Goal: Communication & Community: Answer question/provide support

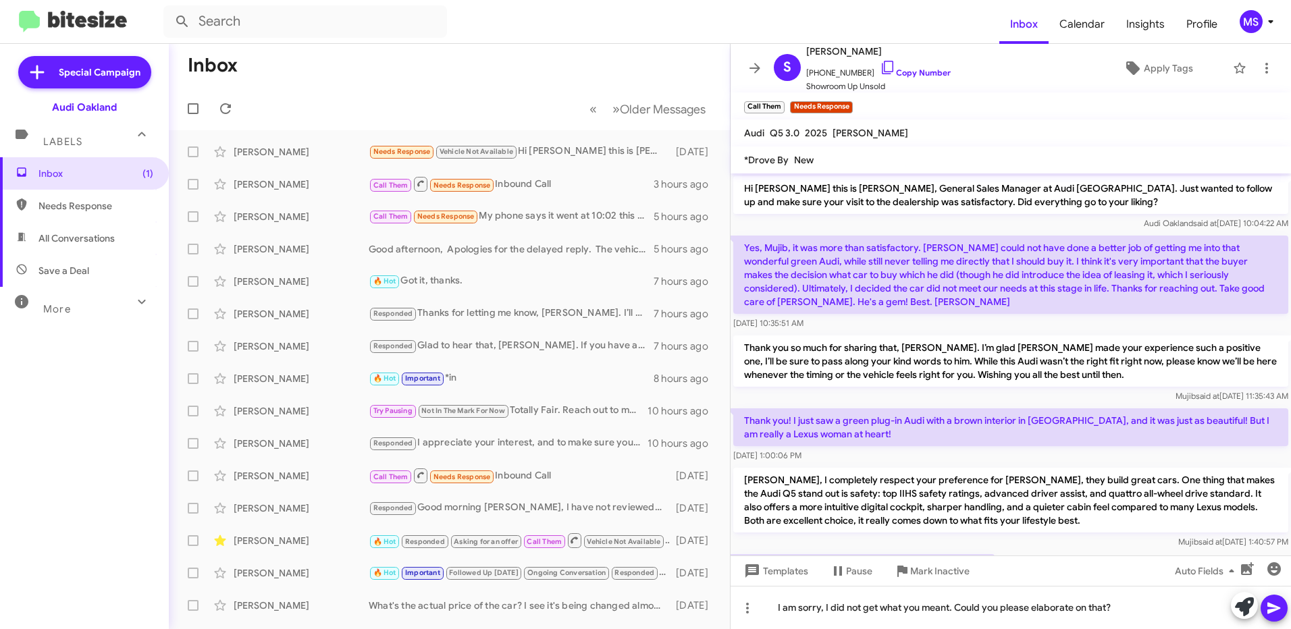
scroll to position [264, 0]
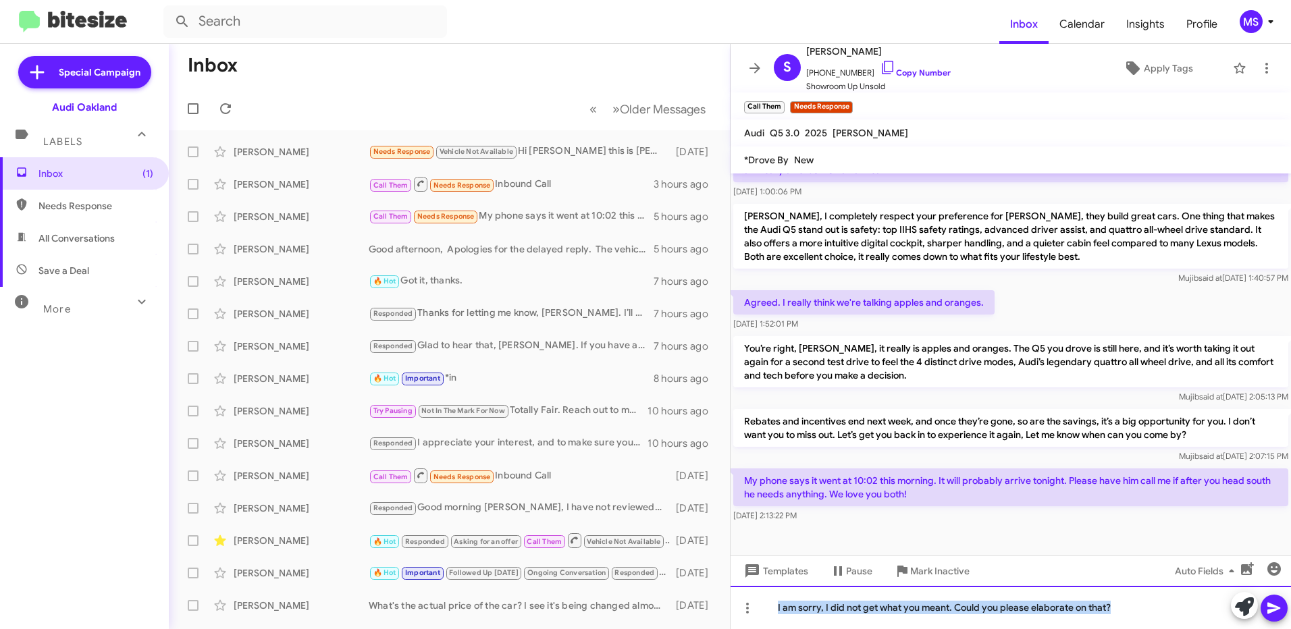
drag, startPoint x: 1118, startPoint y: 610, endPoint x: 729, endPoint y: 614, distance: 388.9
click at [729, 614] on div "Inbox « Previous » Next Older Messages [PERSON_NAME] Needs Response Vehicle Not…" at bounding box center [730, 336] width 1122 height 585
click at [887, 606] on div at bounding box center [1011, 607] width 560 height 43
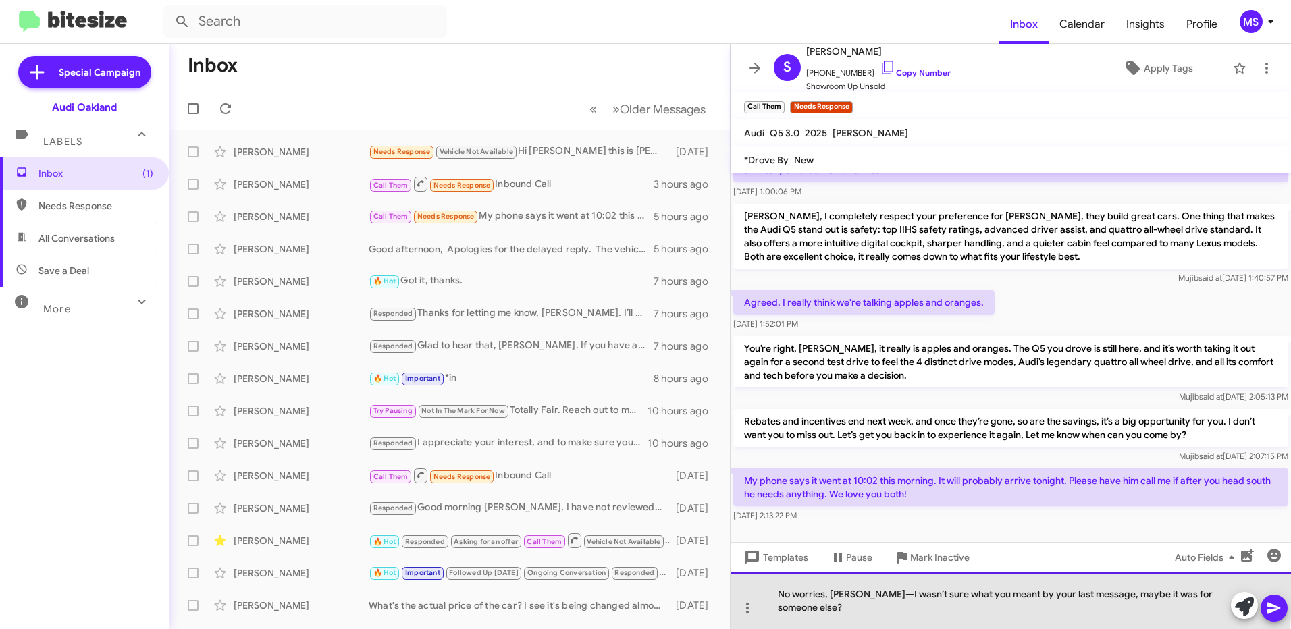
click at [858, 610] on div "No worries, [PERSON_NAME]—I wasn’t sure what you meant by your last message, ma…" at bounding box center [1011, 601] width 560 height 57
click at [776, 606] on div "No worries, [PERSON_NAME], I wasn’t sure what you meant by your last message, m…" at bounding box center [1011, 601] width 560 height 57
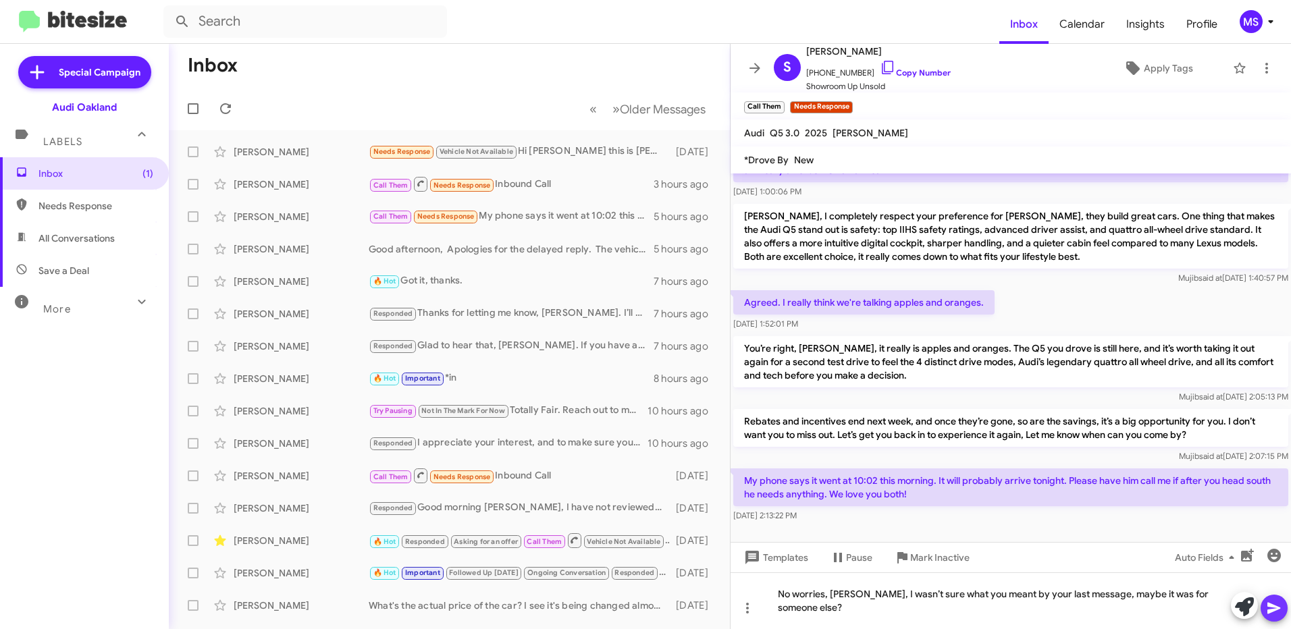
click at [1276, 605] on icon at bounding box center [1274, 608] width 16 height 16
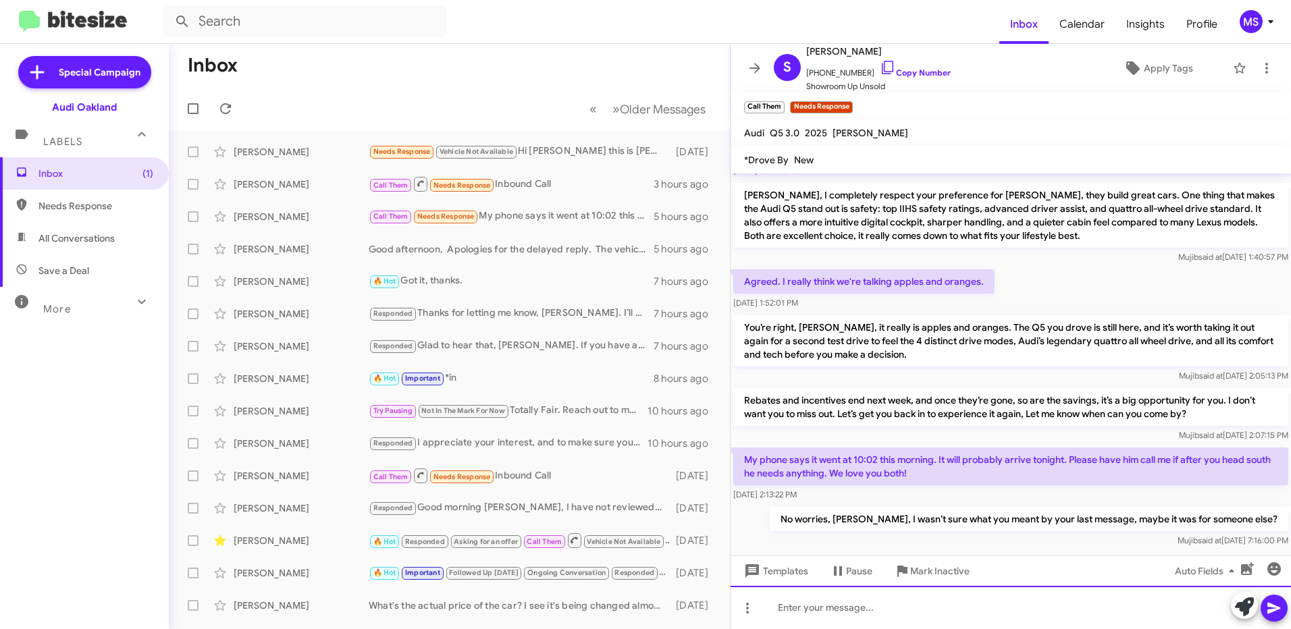
scroll to position [313, 0]
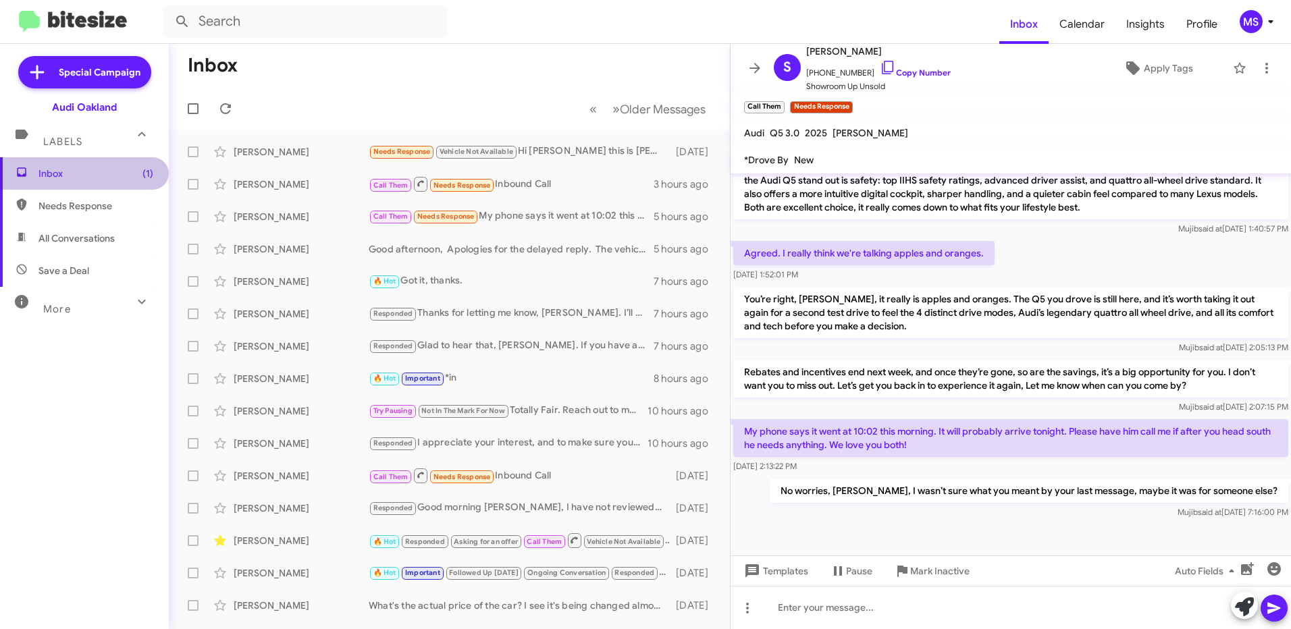
click at [97, 171] on span "Inbox (1)" at bounding box center [95, 174] width 115 height 14
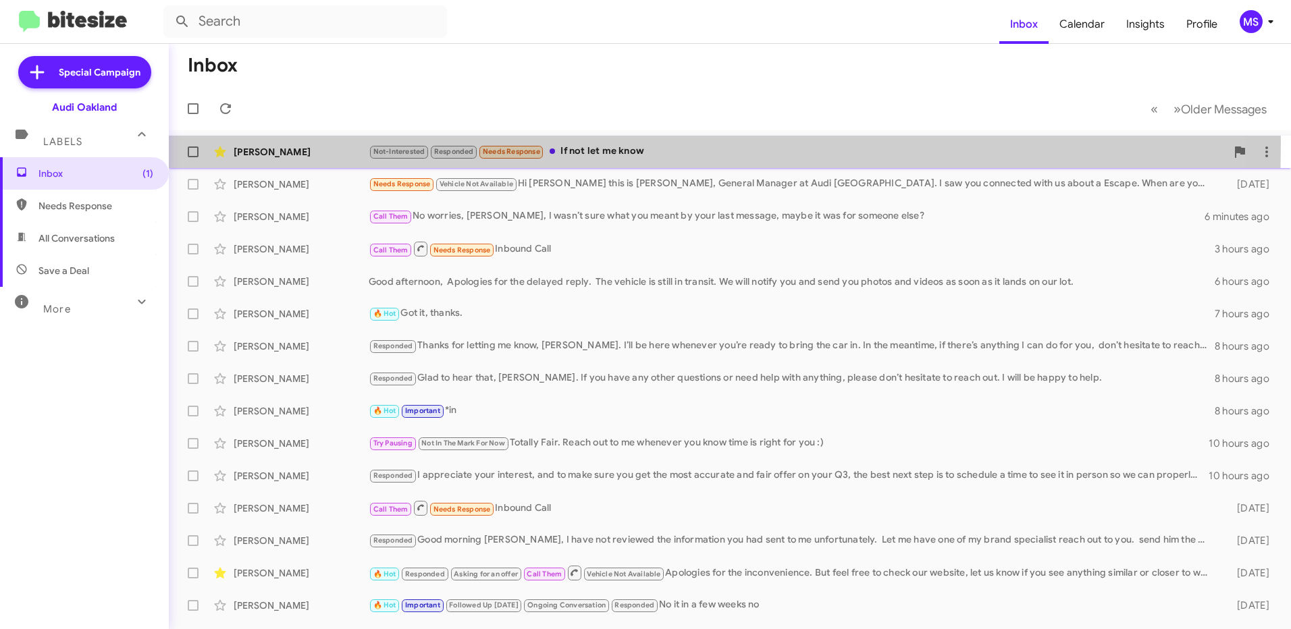
click at [319, 143] on div "Lyle Matilton Not-Interested Responded Needs Response If not let me know 3 minu…" at bounding box center [730, 151] width 1101 height 27
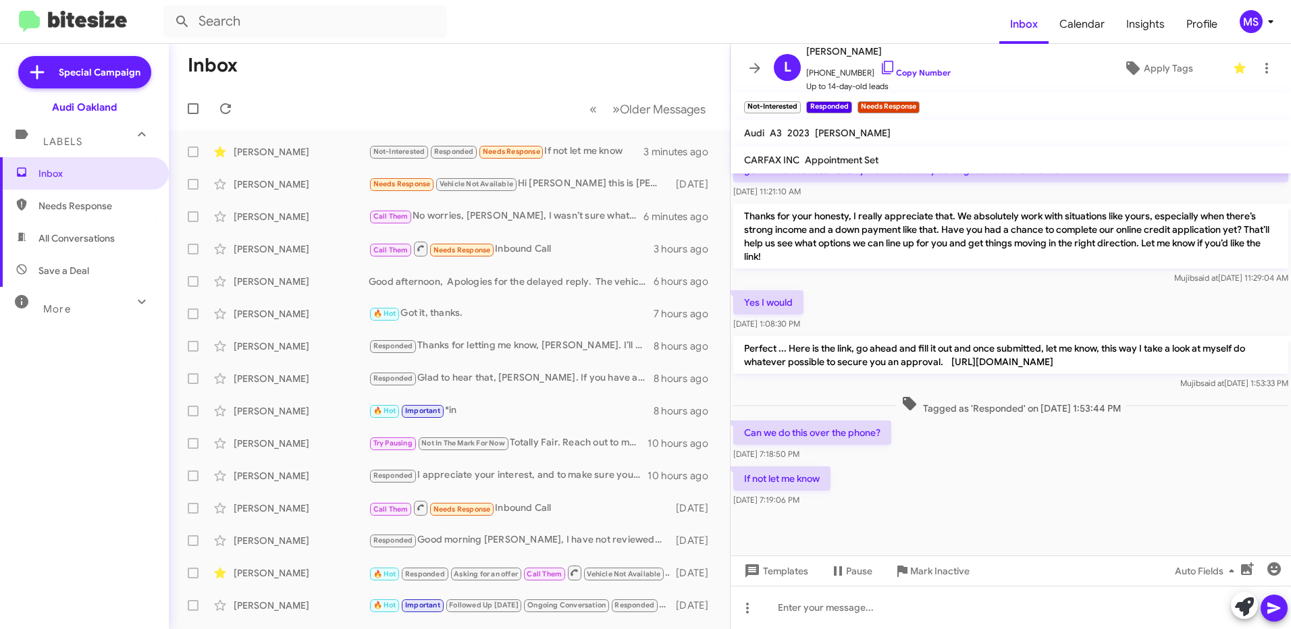
scroll to position [374, 0]
click at [912, 68] on link "Copy Number" at bounding box center [915, 73] width 71 height 10
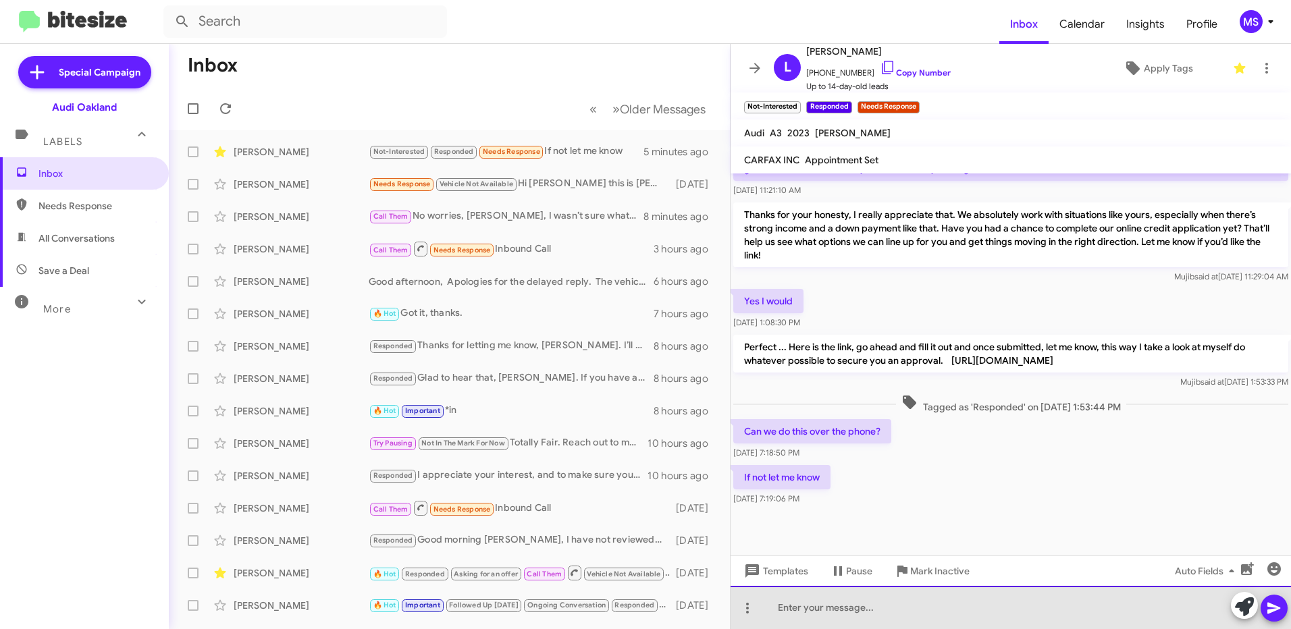
click at [982, 603] on div at bounding box center [1011, 607] width 560 height 43
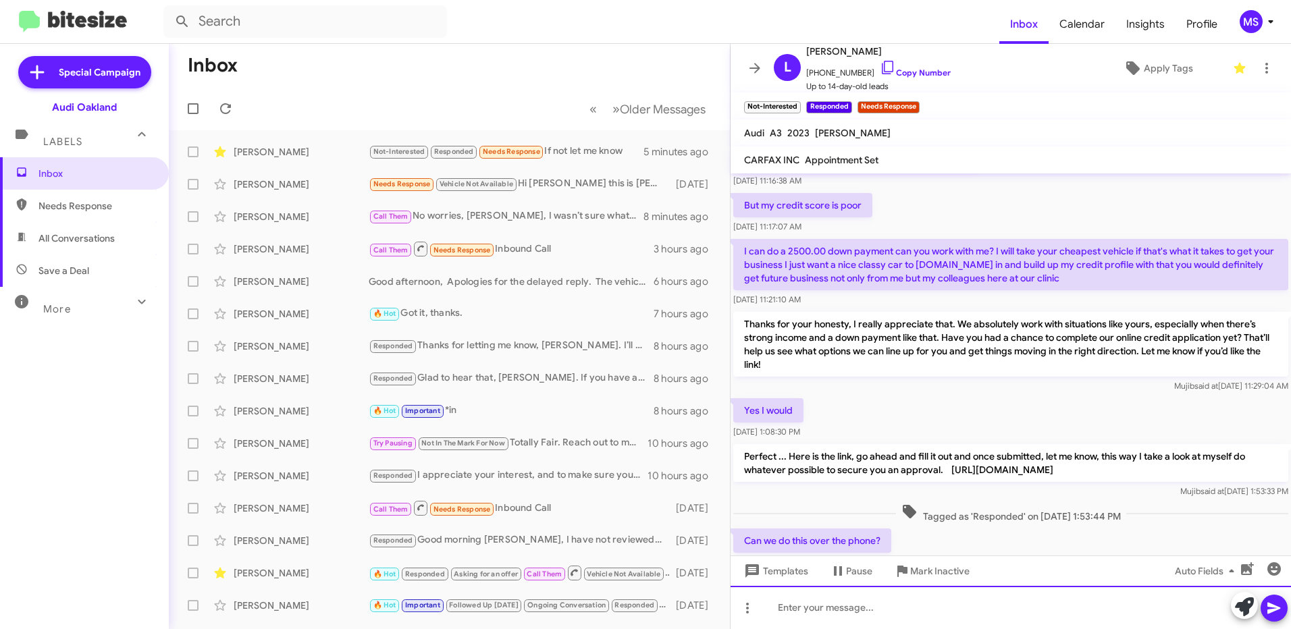
scroll to position [270, 0]
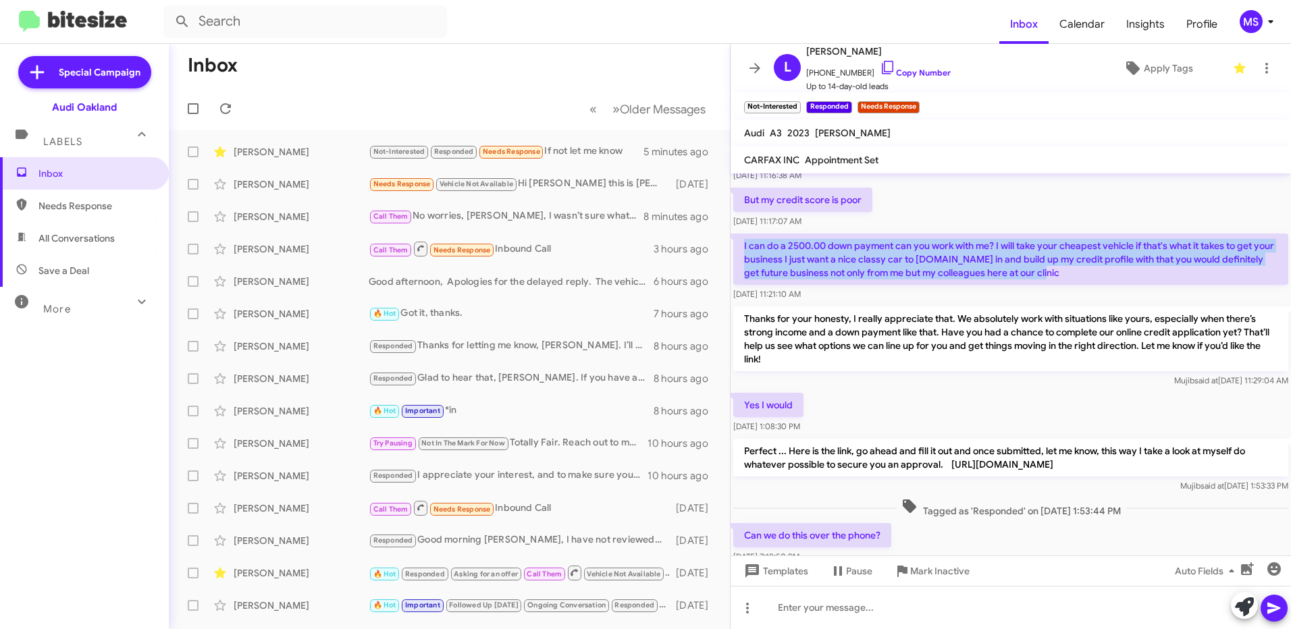
drag, startPoint x: 739, startPoint y: 242, endPoint x: 1070, endPoint y: 271, distance: 332.2
click at [1070, 271] on p "I can do a 2500.00 down payment can you work with me? I will take your cheapest…" at bounding box center [1010, 259] width 555 height 51
copy p "I can do a 2500.00 down payment can you work with me? I will take your cheapest…"
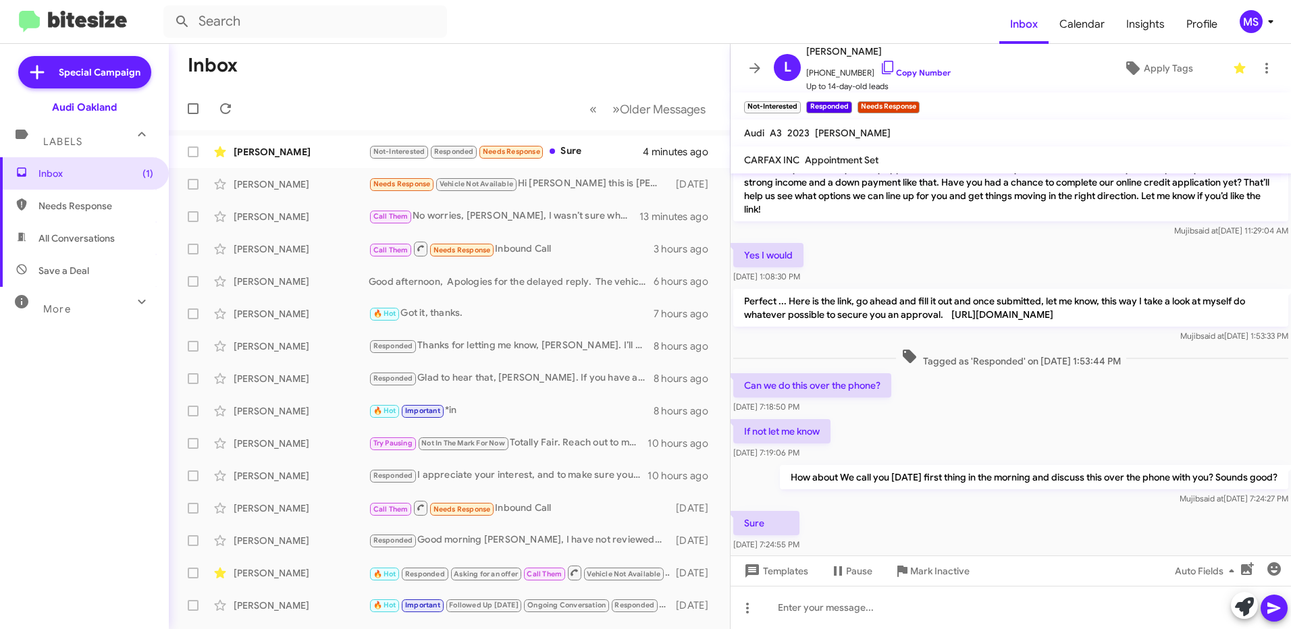
scroll to position [473, 0]
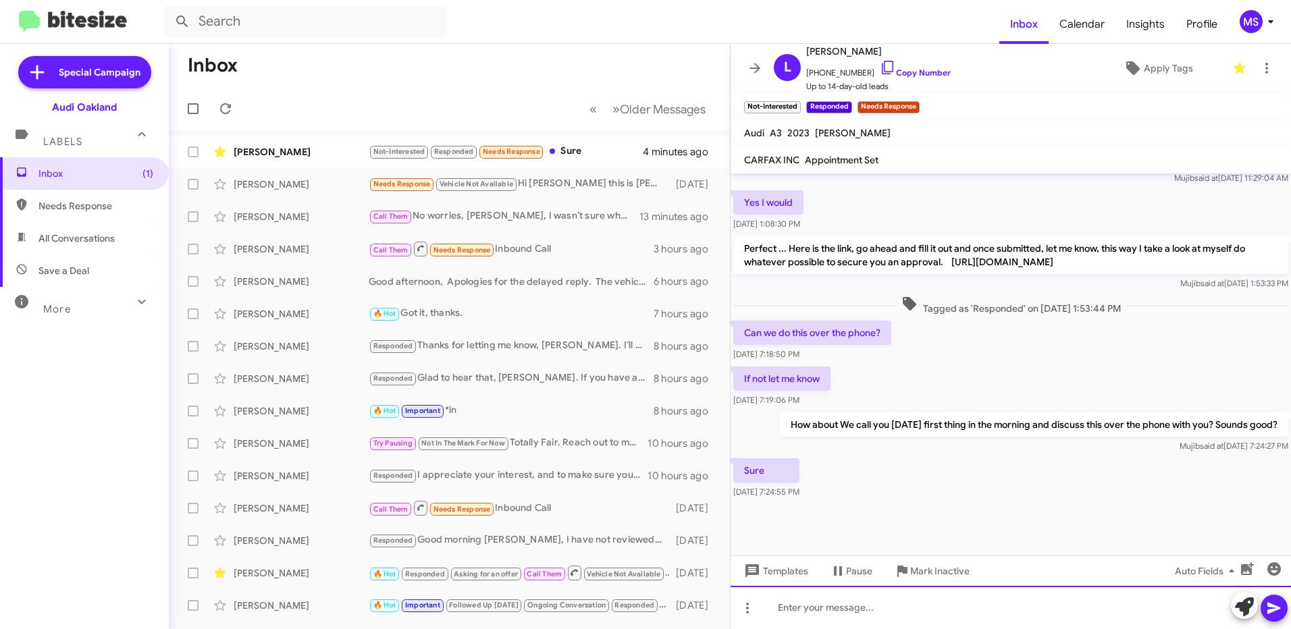
click at [910, 606] on div at bounding box center [1011, 607] width 560 height 43
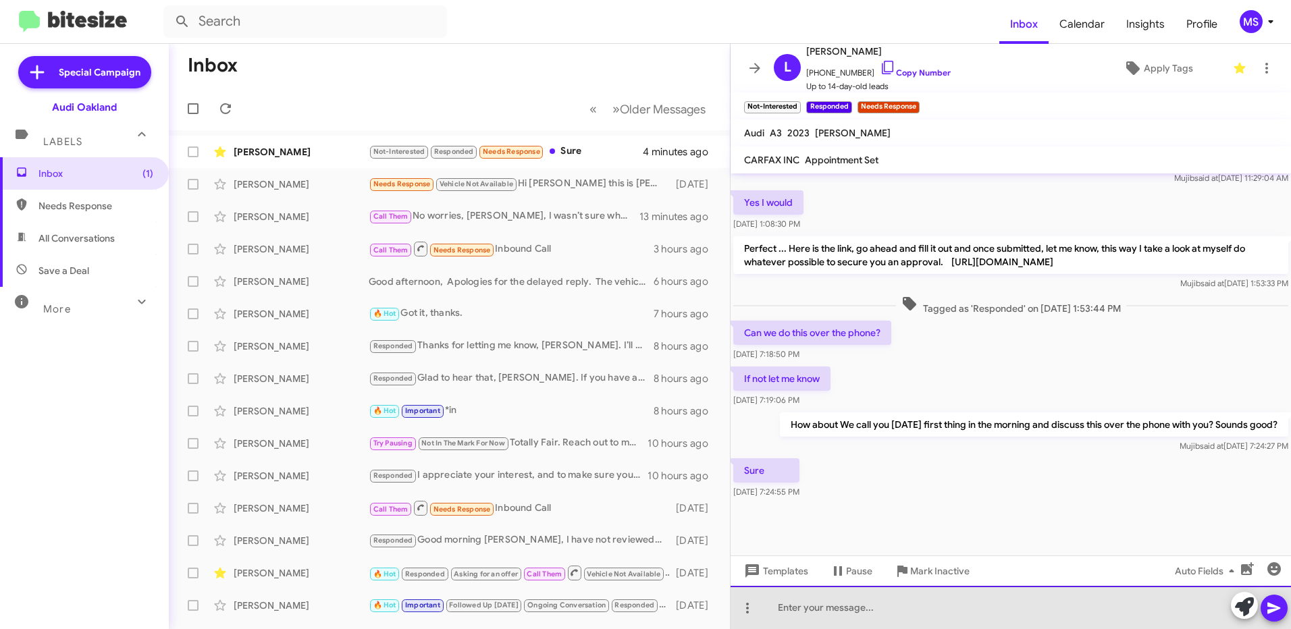
click at [839, 604] on div at bounding box center [1011, 607] width 560 height 43
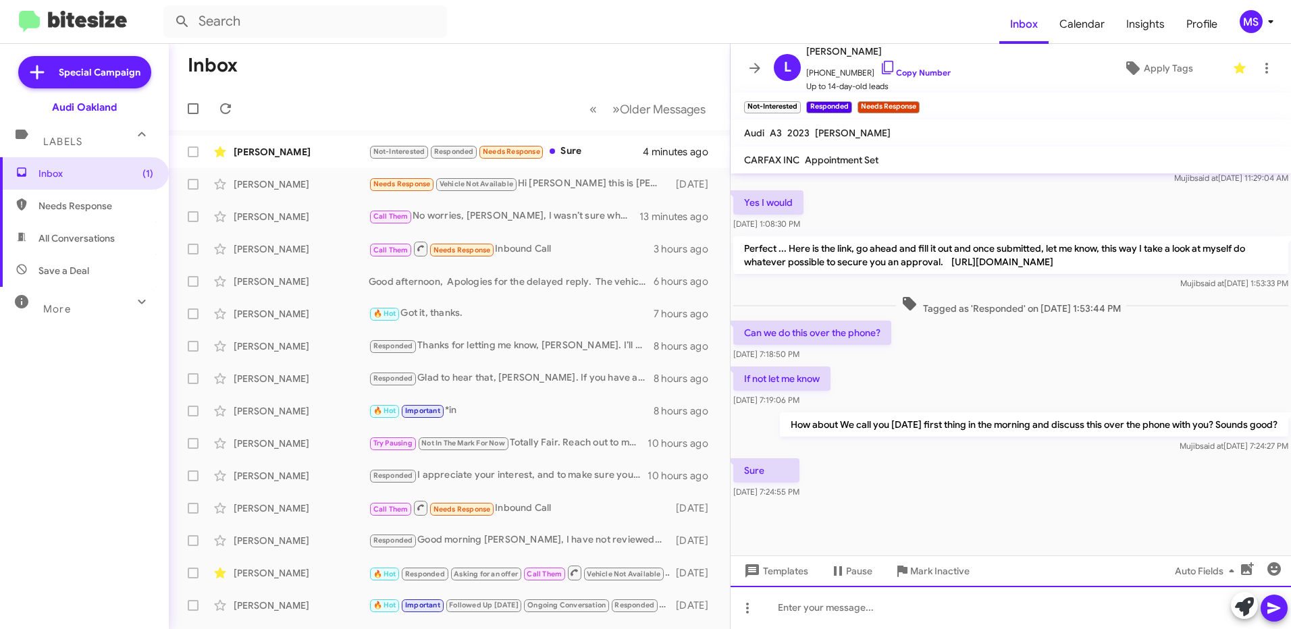
click at [961, 606] on div at bounding box center [1011, 607] width 560 height 43
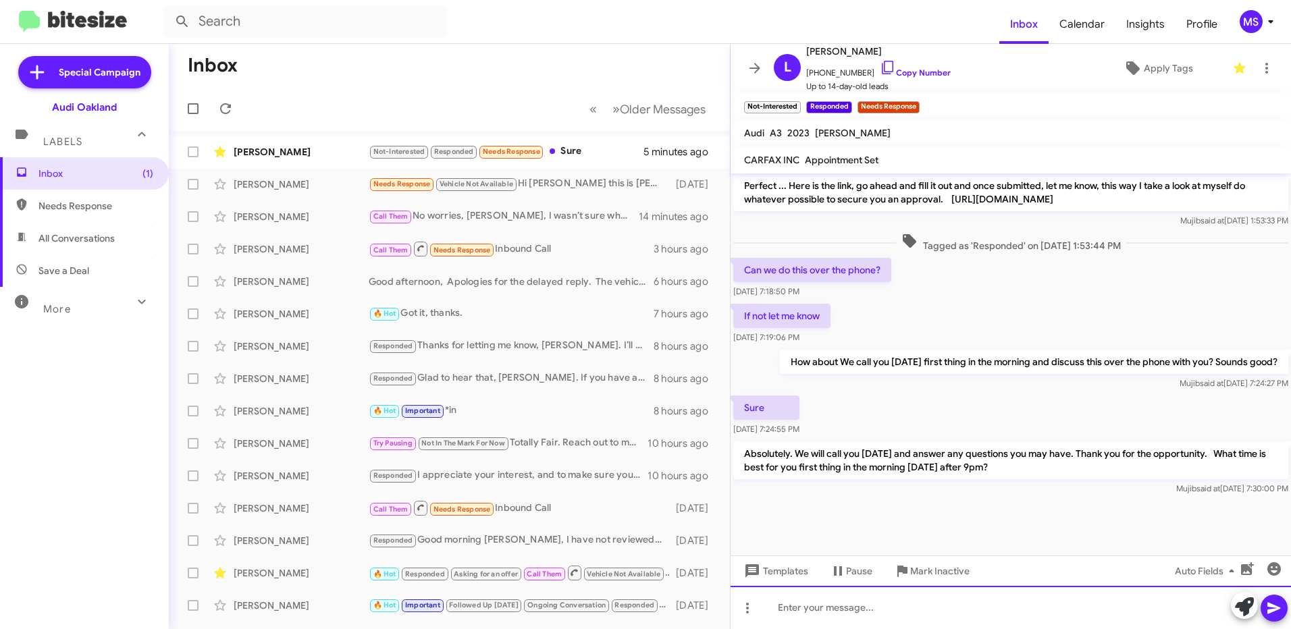
scroll to position [535, 0]
click at [1031, 599] on div at bounding box center [1011, 607] width 560 height 43
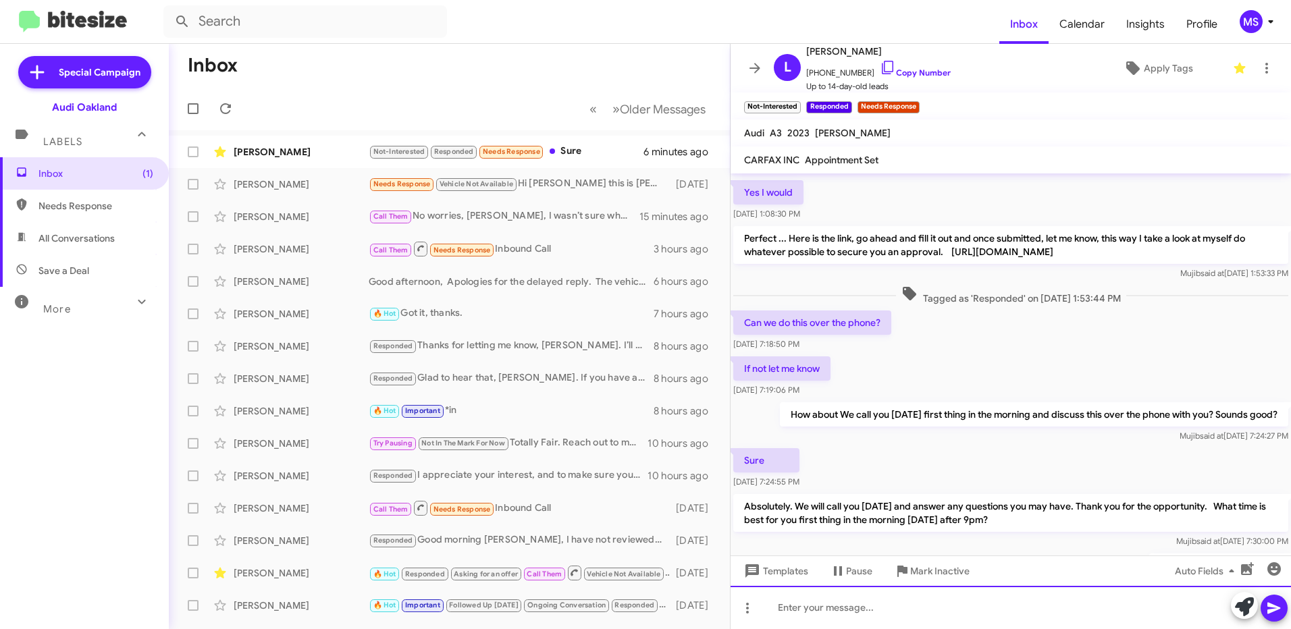
scroll to position [585, 0]
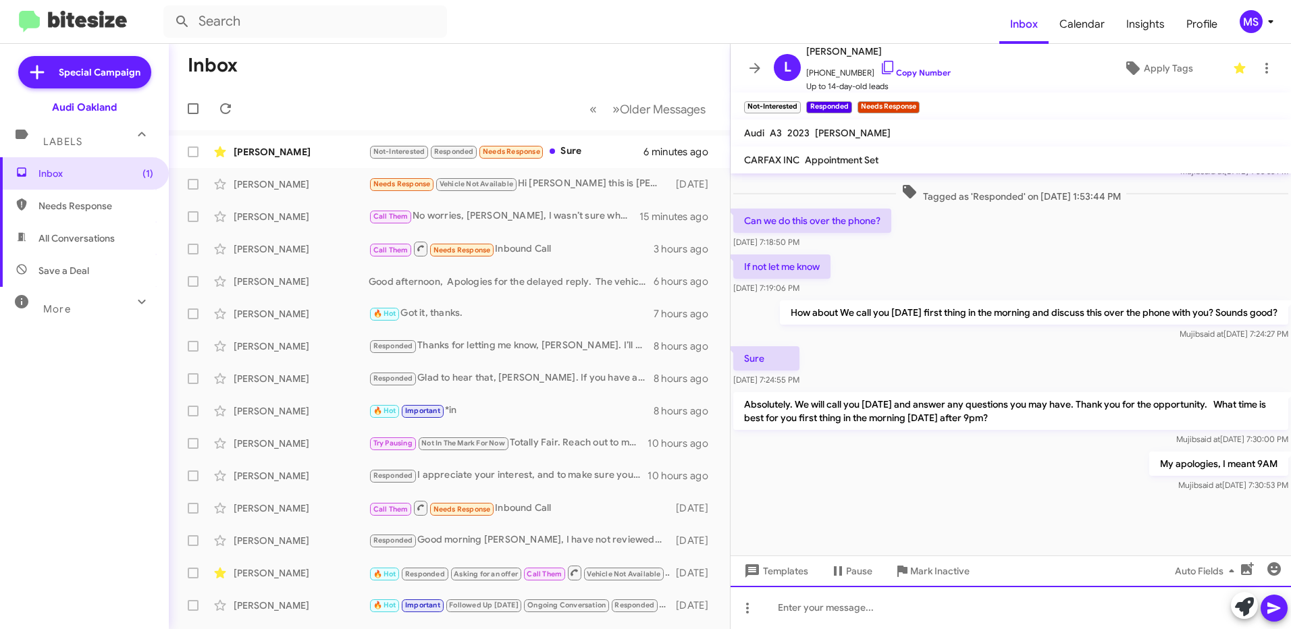
click at [984, 605] on div at bounding box center [1011, 607] width 560 height 43
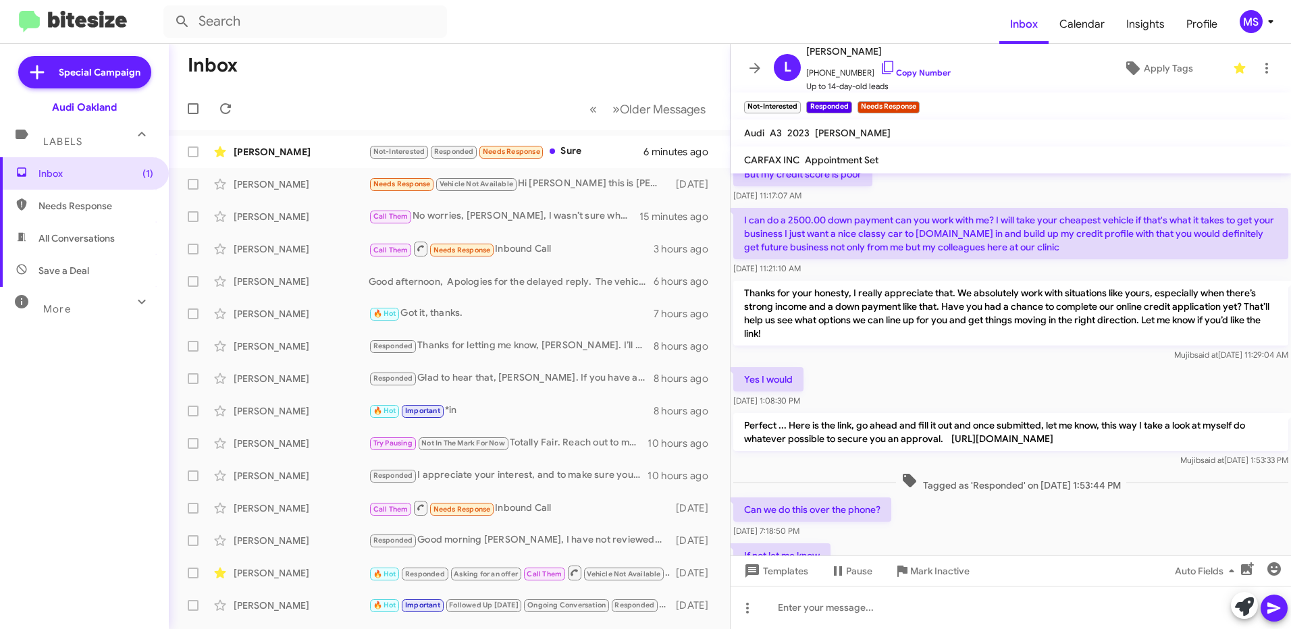
scroll to position [634, 0]
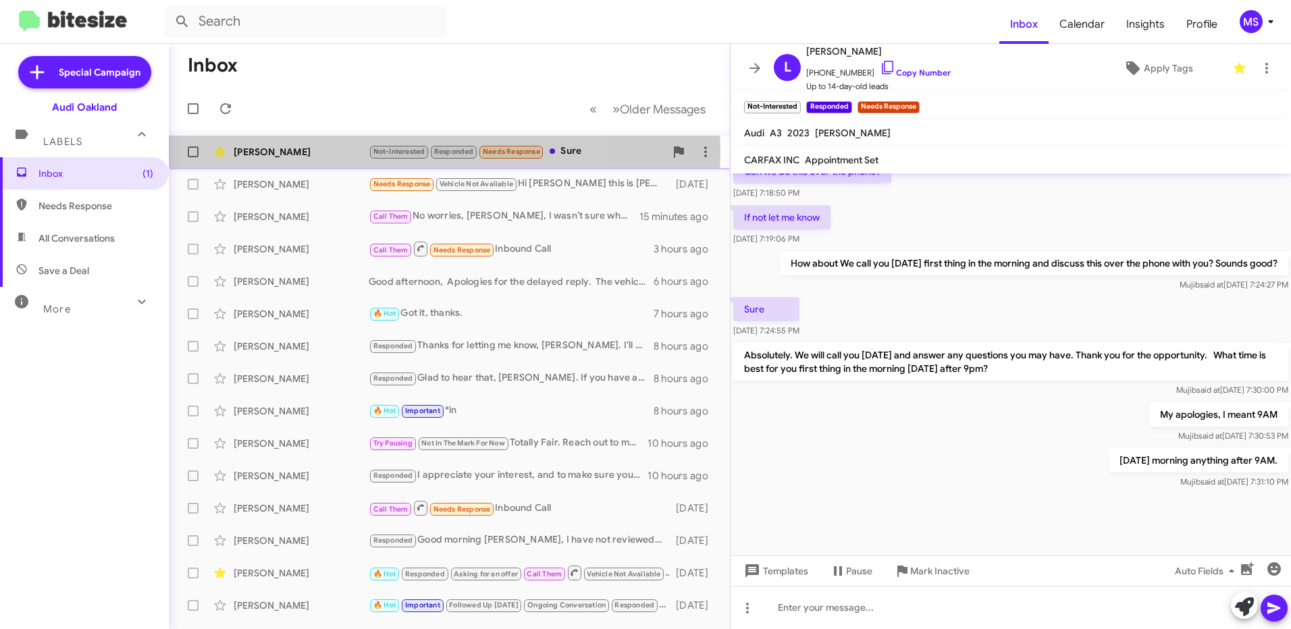
click at [319, 151] on div "Lyle Matilton" at bounding box center [301, 152] width 135 height 14
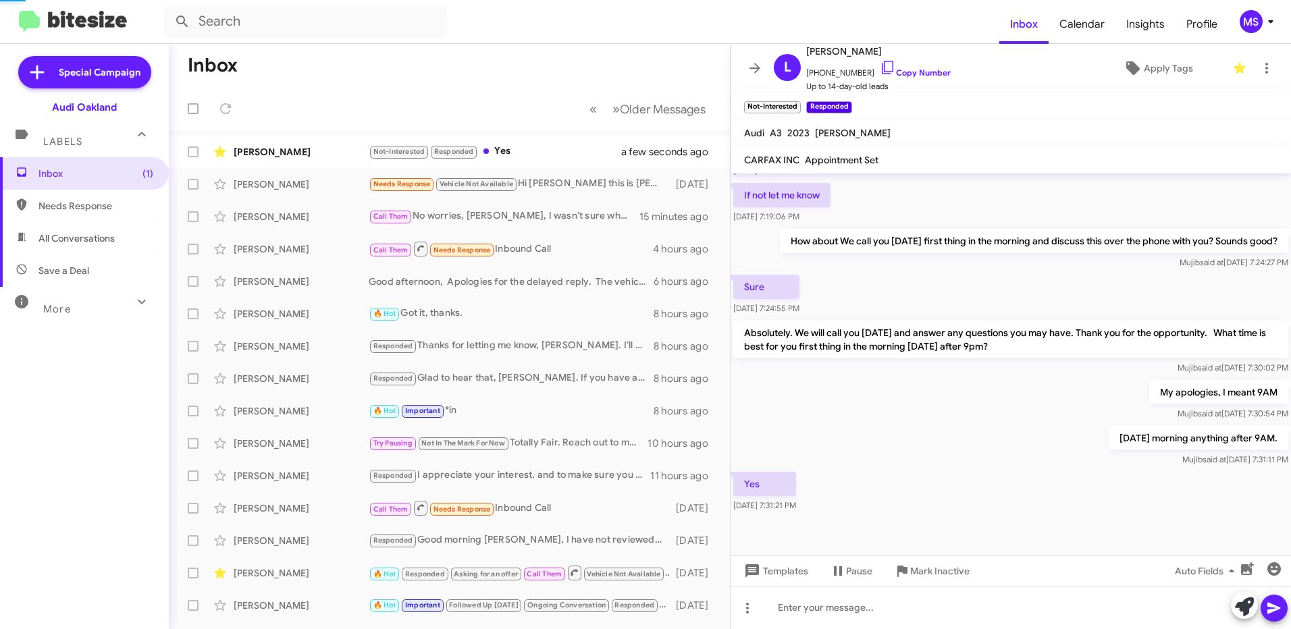
scroll to position [683, 0]
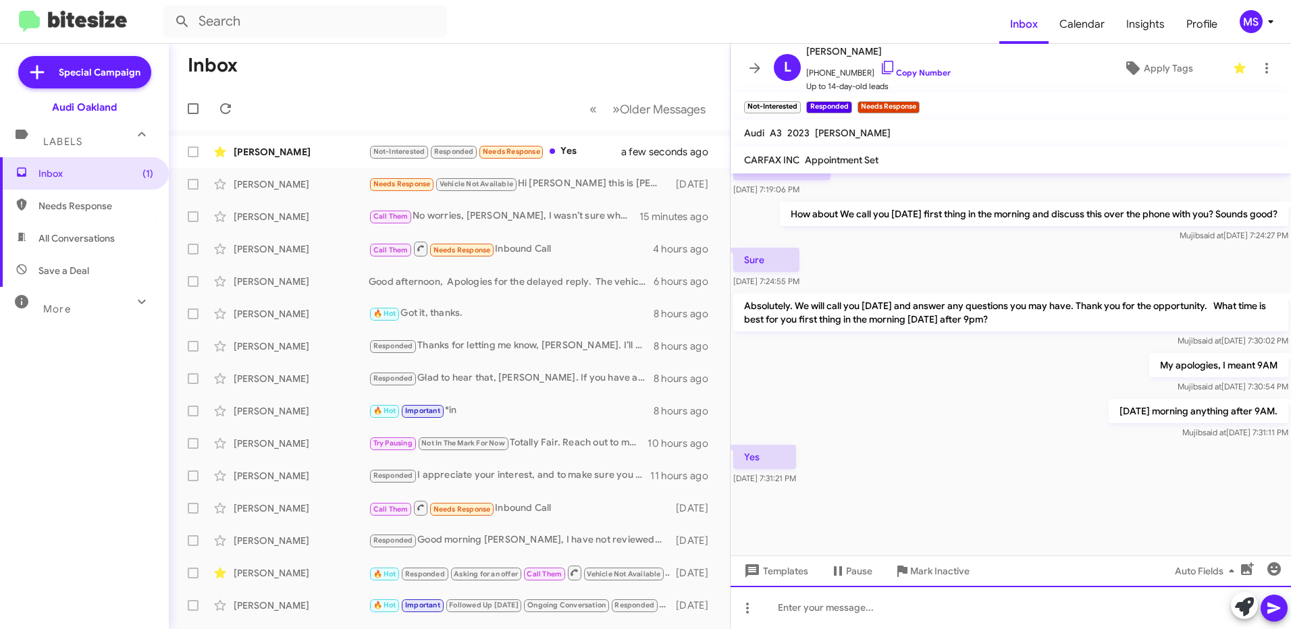
click at [904, 612] on div at bounding box center [1011, 607] width 560 height 43
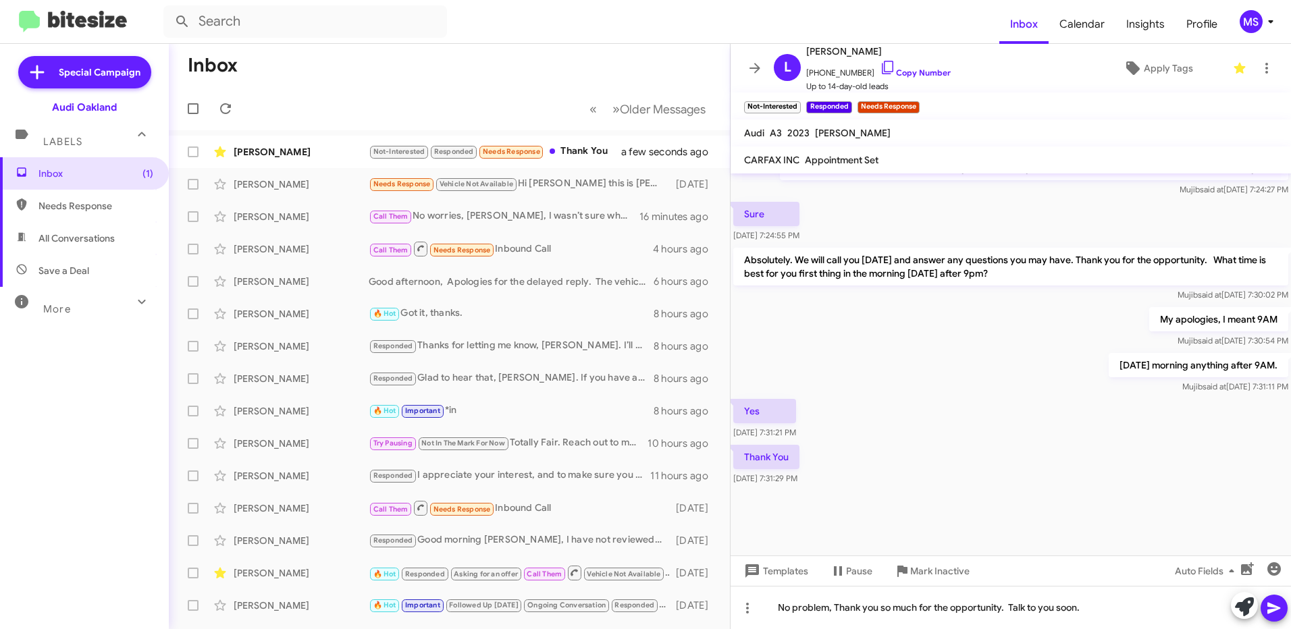
click at [1273, 610] on icon at bounding box center [1273, 608] width 13 height 11
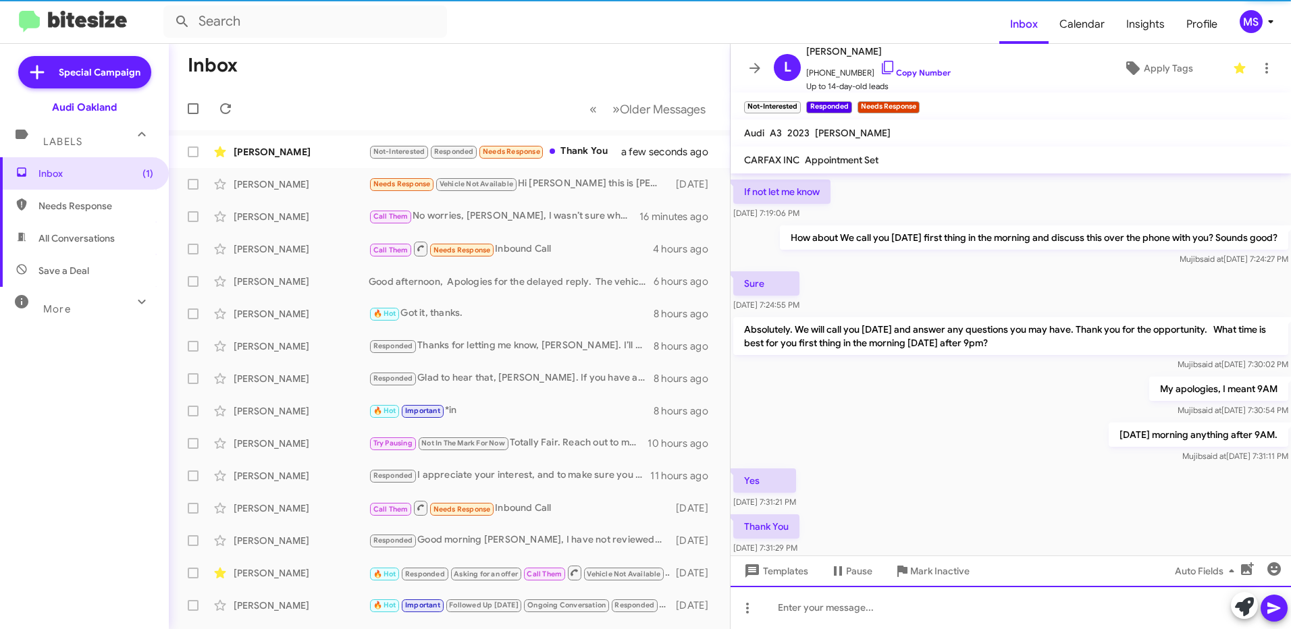
scroll to position [0, 0]
